Goal: Find contact information: Find contact information

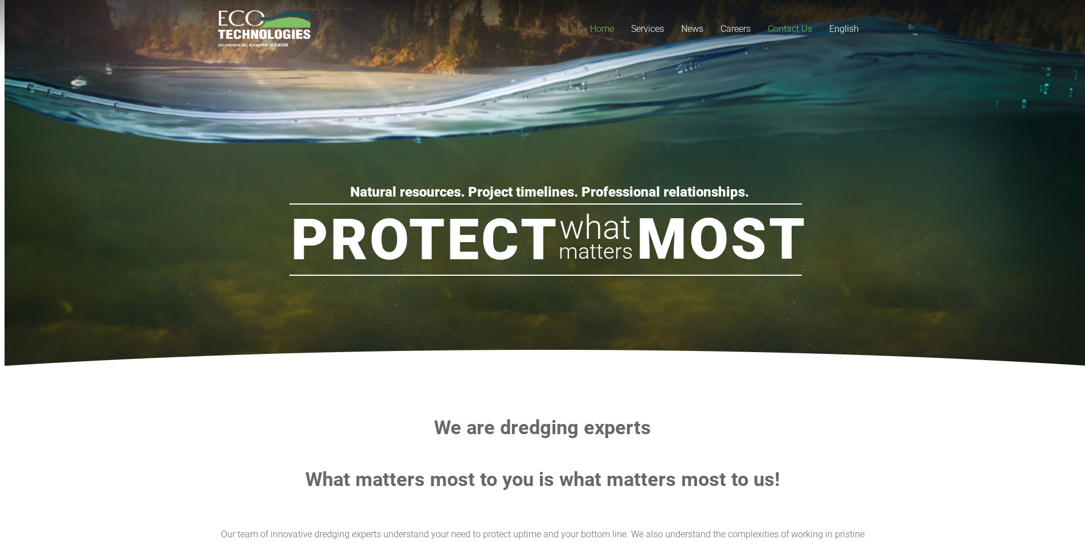
click at [787, 26] on span "Contact Us" at bounding box center [790, 28] width 44 height 11
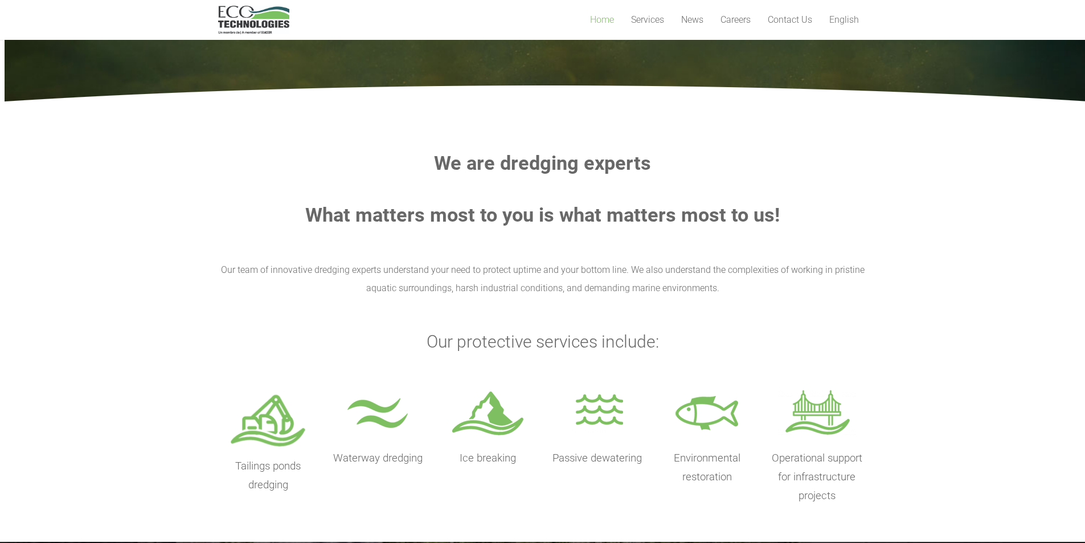
scroll to position [663, 0]
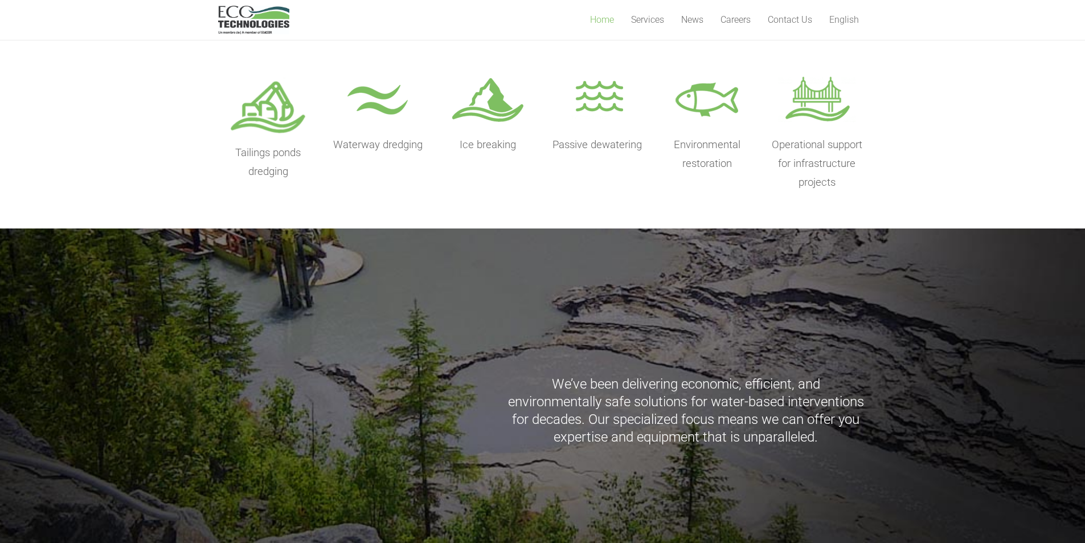
drag, startPoint x: 246, startPoint y: 197, endPoint x: 265, endPoint y: 299, distance: 103.9
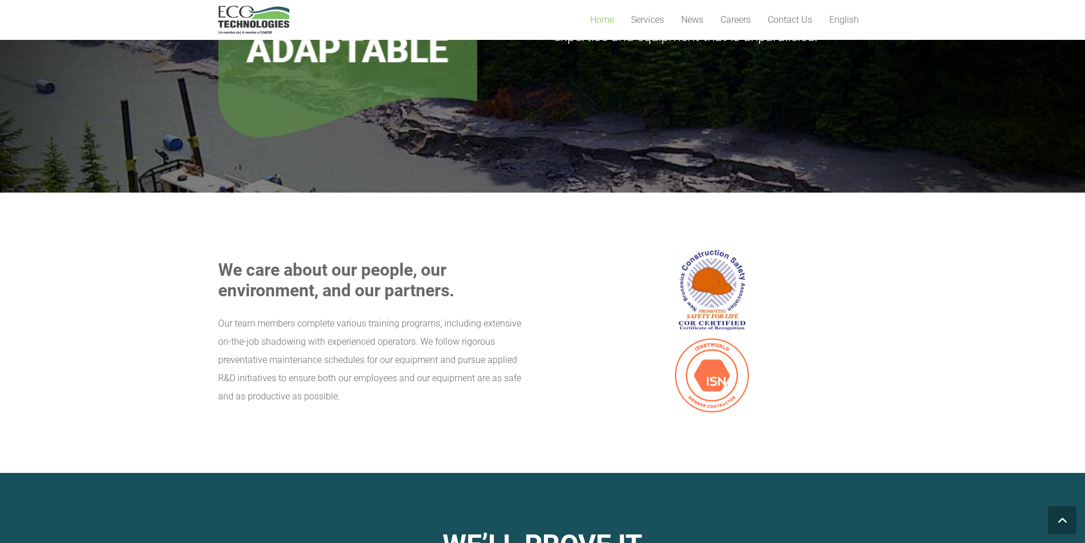
drag, startPoint x: 211, startPoint y: 244, endPoint x: 220, endPoint y: 314, distance: 70.7
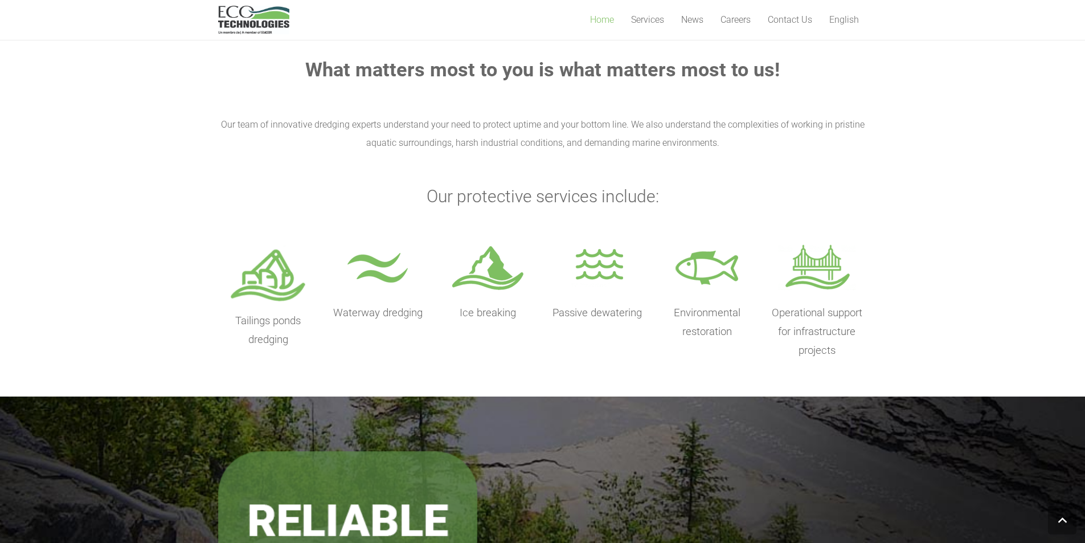
drag, startPoint x: 220, startPoint y: 313, endPoint x: 205, endPoint y: 194, distance: 120.0
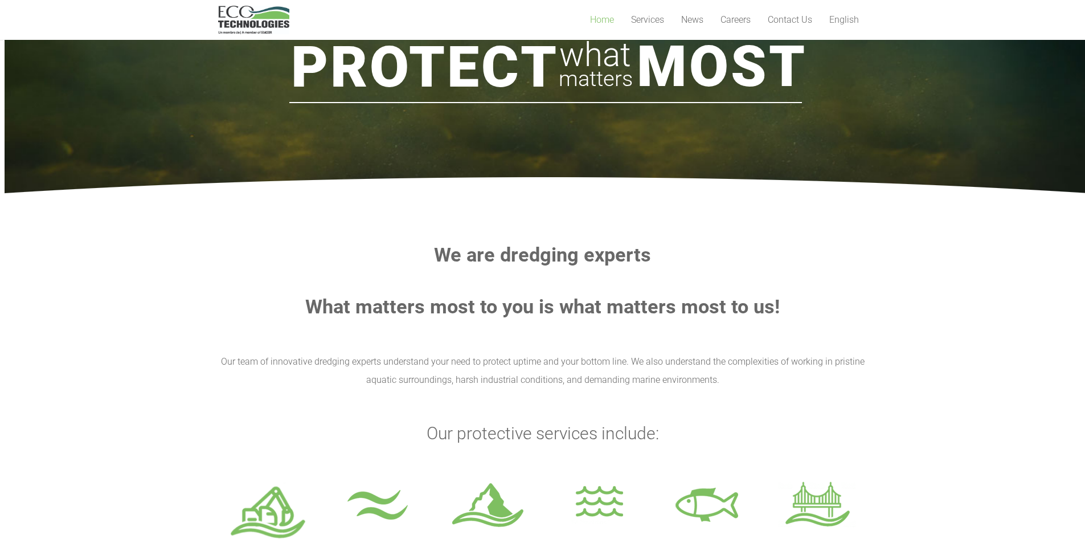
scroll to position [0, 0]
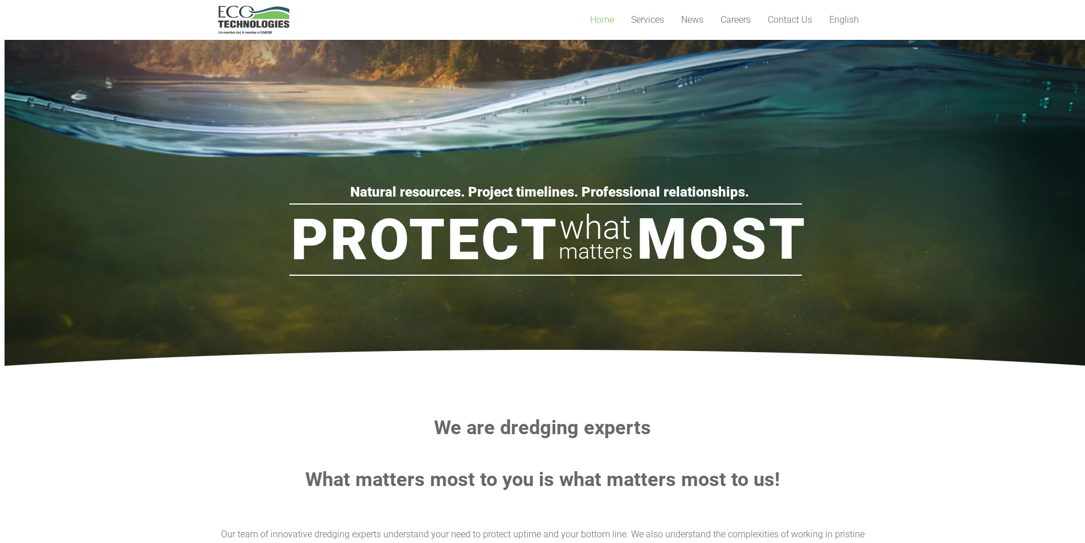
drag, startPoint x: 604, startPoint y: 371, endPoint x: 546, endPoint y: 208, distance: 172.6
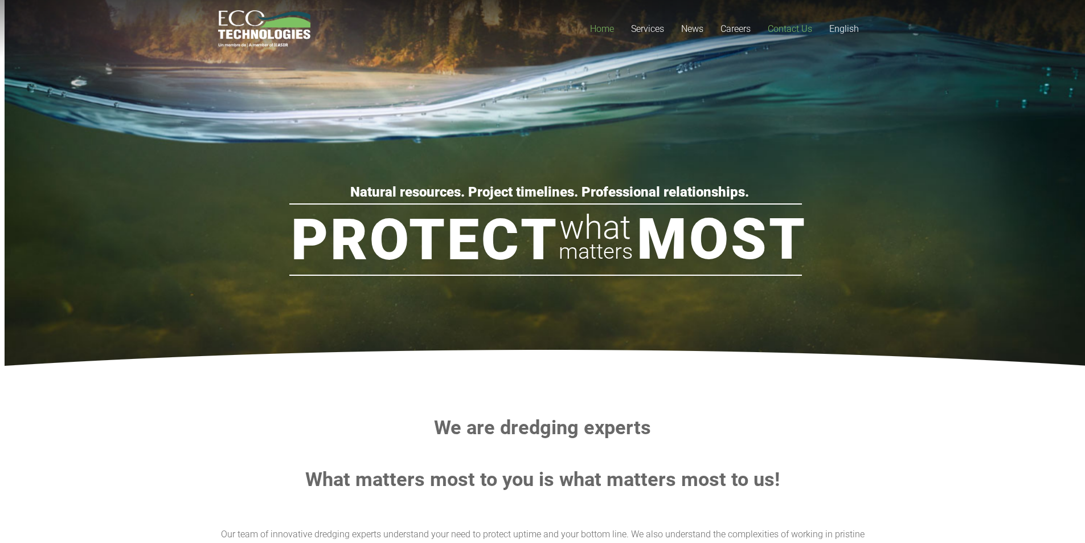
click at [792, 28] on span "Contact Us" at bounding box center [790, 28] width 44 height 11
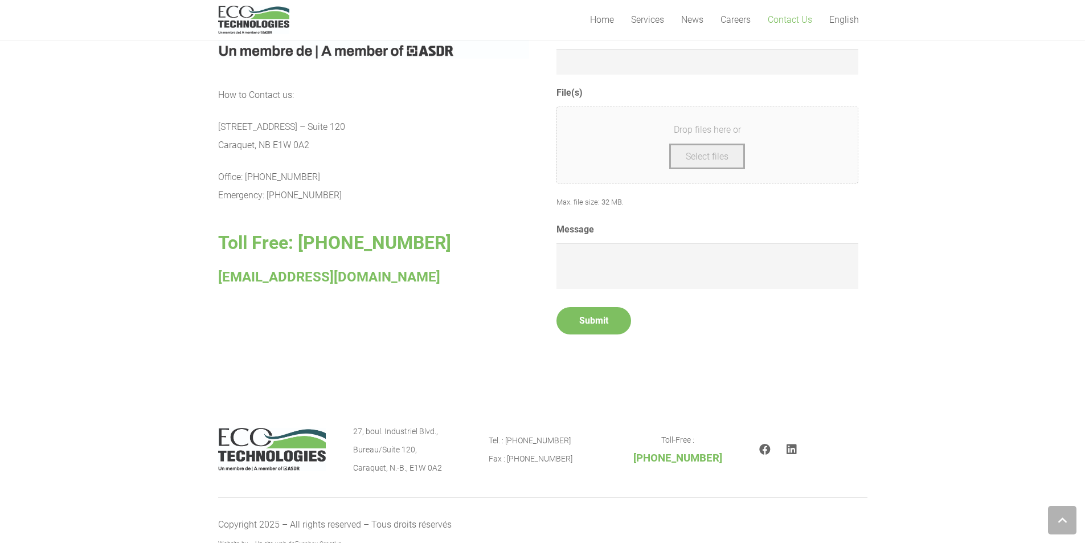
scroll to position [594, 0]
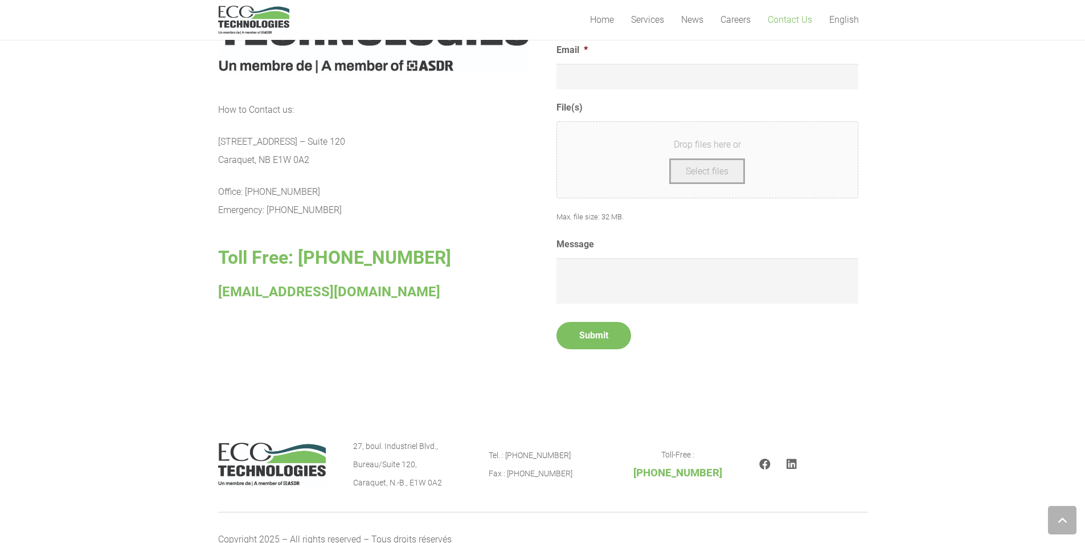
drag, startPoint x: 486, startPoint y: 310, endPoint x: 476, endPoint y: 288, distance: 24.5
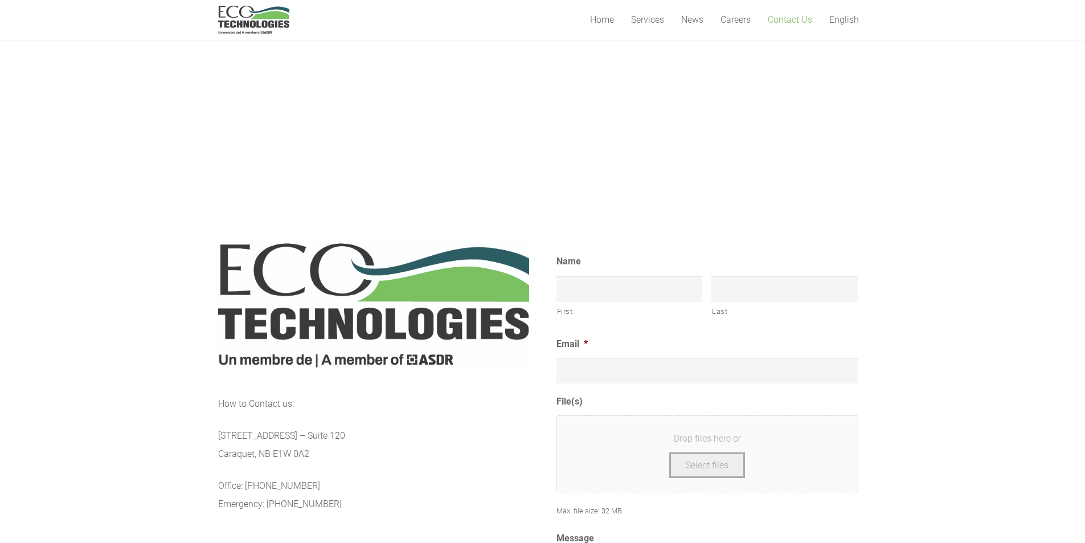
scroll to position [144, 0]
